Goal: Use online tool/utility

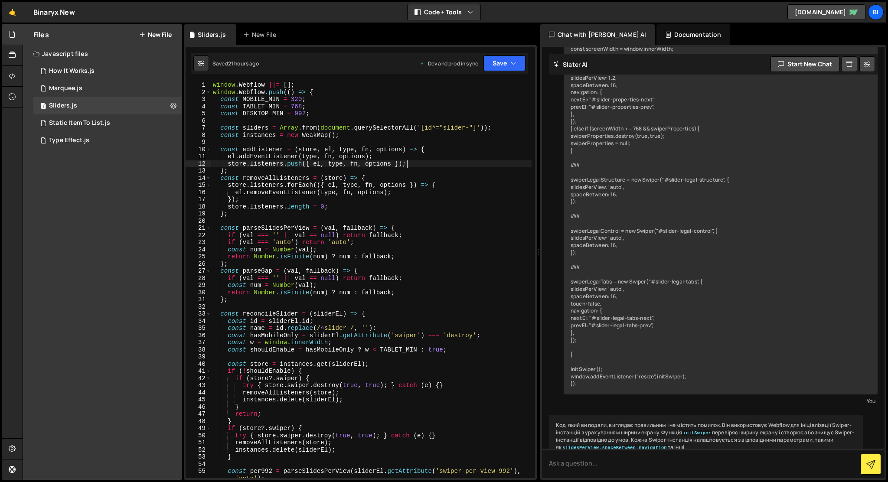
click at [487, 166] on div "window . Webflow ||= [ ] ; window . Webflow . push (( ) => { const MOBILE_MIN =…" at bounding box center [371, 291] width 320 height 418
type textarea "});"
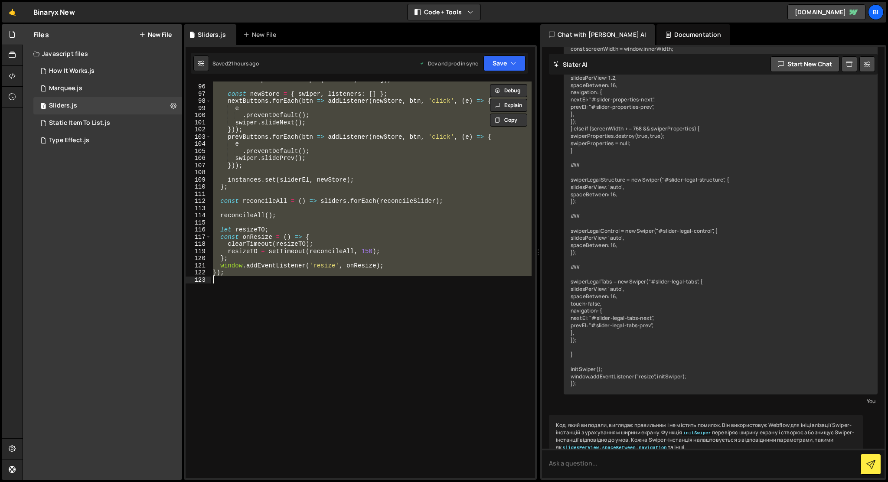
paste textarea
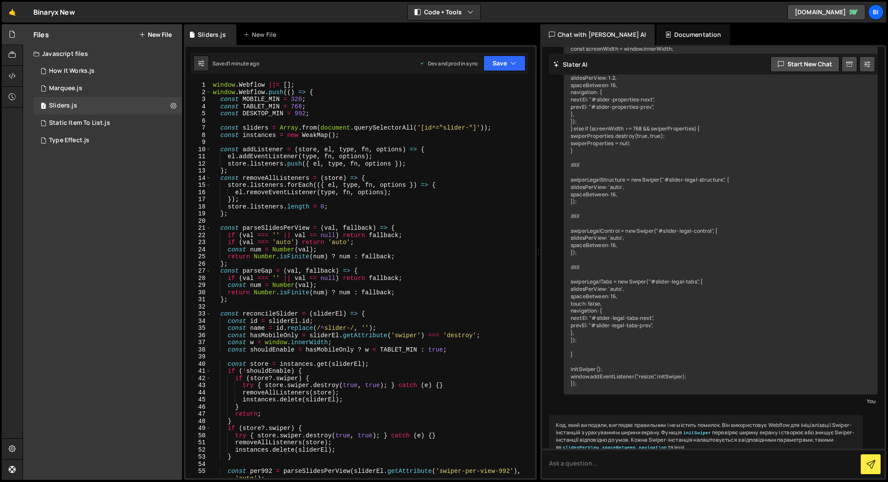
click at [480, 164] on div "window . Webflow ||= [ ] ; window . Webflow . push (( ) => { const MOBILE_MIN =…" at bounding box center [371, 291] width 320 height 418
type textarea "});"
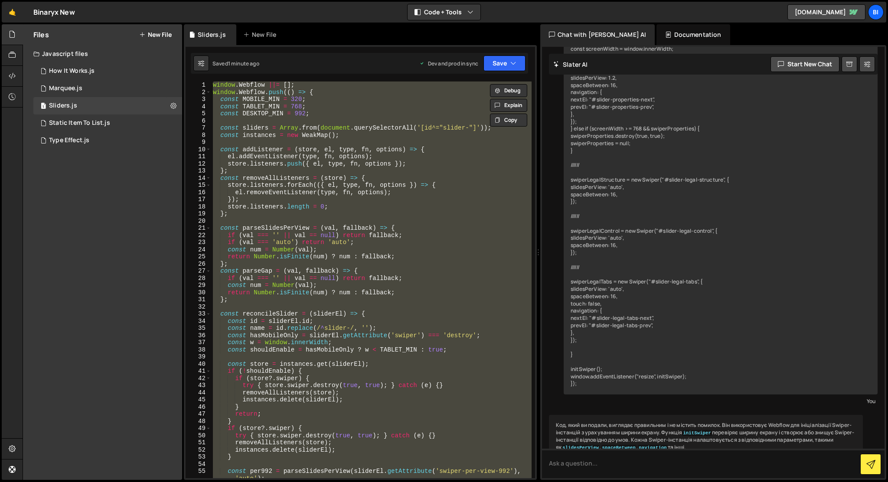
paste textarea
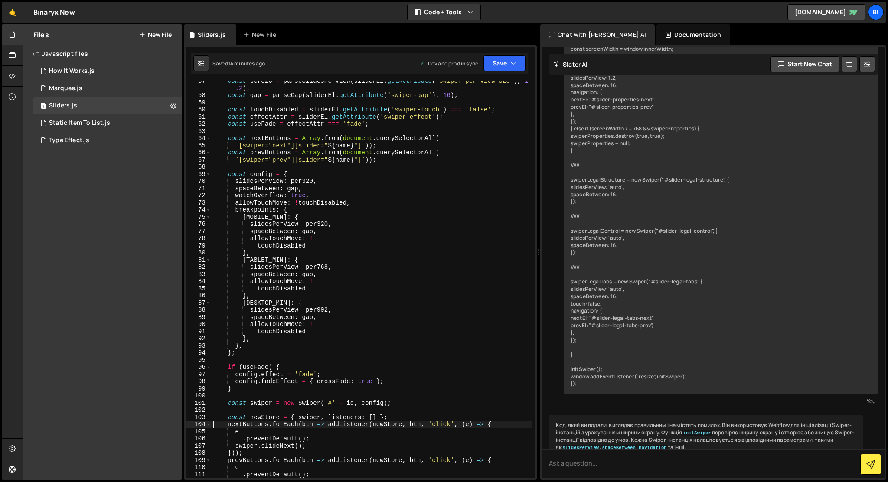
click at [434, 147] on div "const per320 = parseSlidesPerView ( sliderEl . getAttribute ( 'swiper-per-view-…" at bounding box center [371, 287] width 320 height 418
type textarea "});"
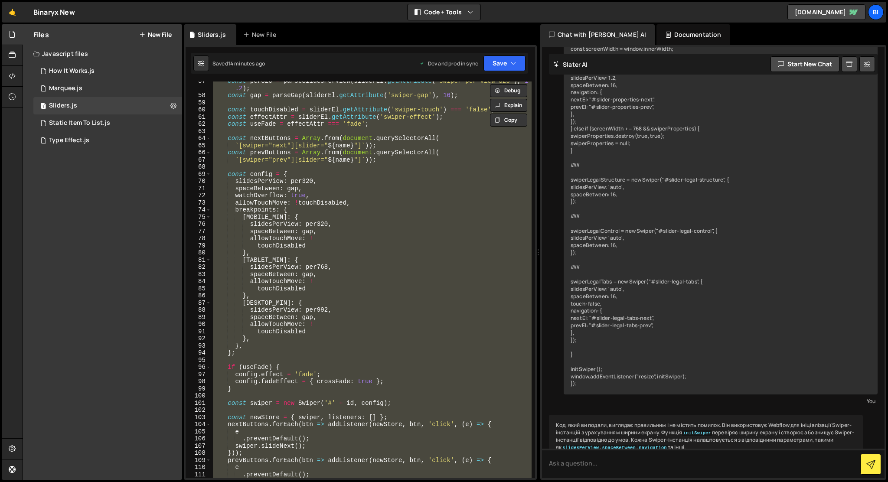
paste textarea
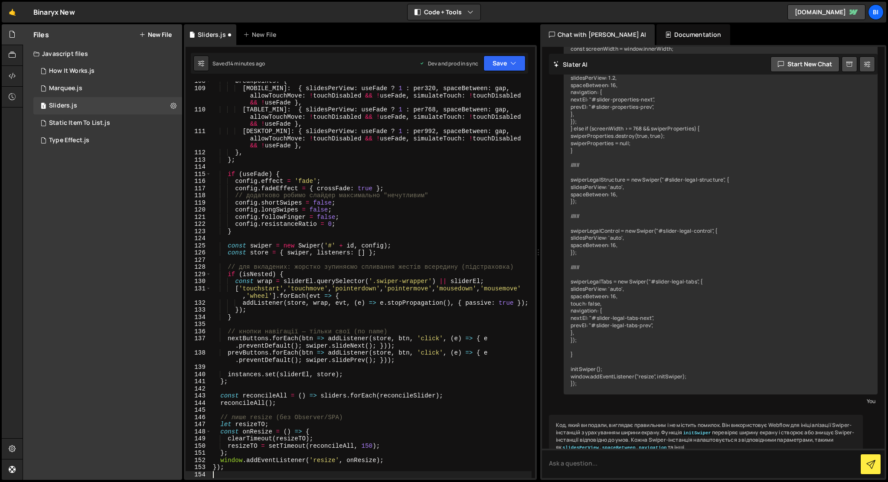
scroll to position [834, 0]
type textarea "].forEach(evt => {"
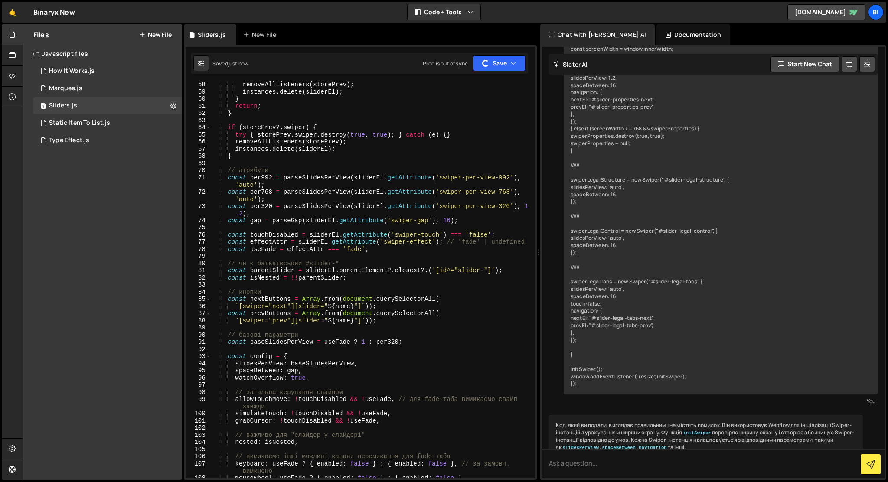
scroll to position [0, 0]
